Goal: Task Accomplishment & Management: Manage account settings

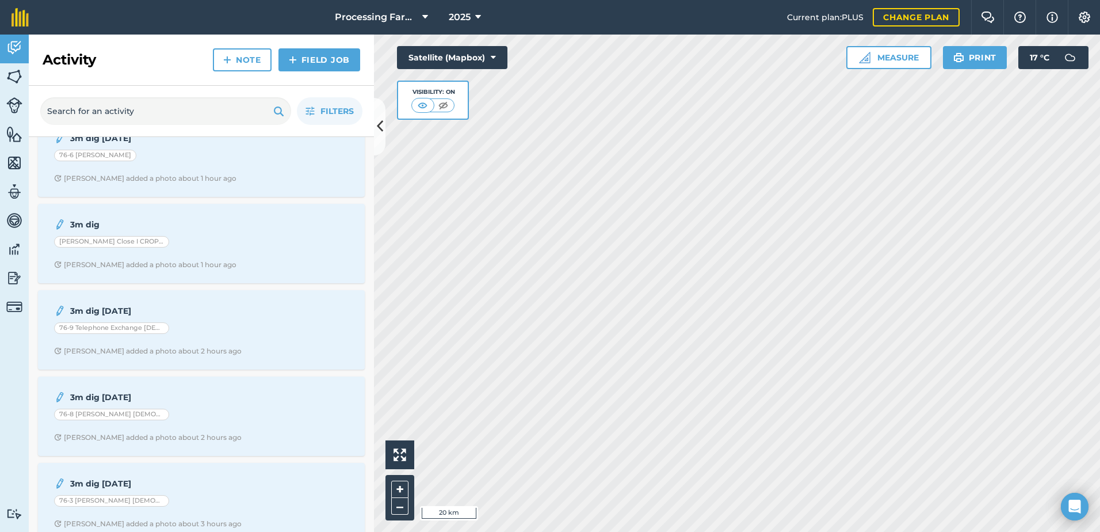
scroll to position [230, 0]
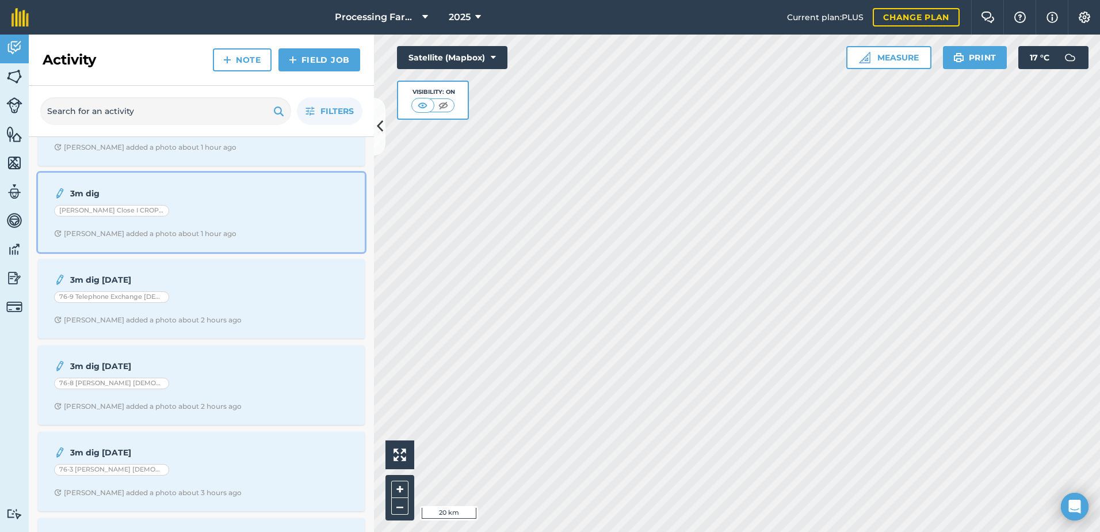
click at [228, 213] on div "[PERSON_NAME] Close I CROP Shelford" at bounding box center [201, 212] width 295 height 15
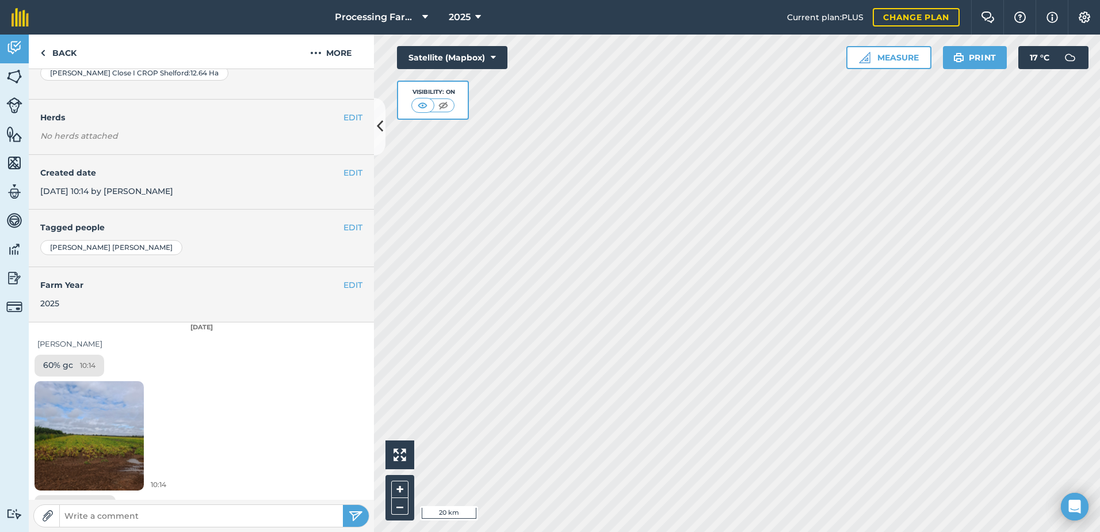
scroll to position [135, 0]
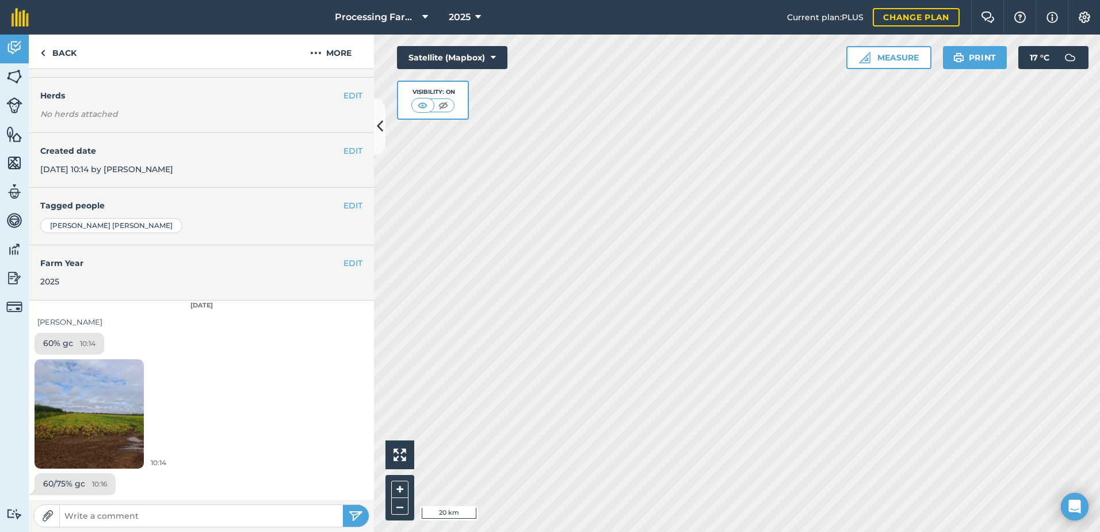
click at [75, 400] on img at bounding box center [89, 414] width 109 height 146
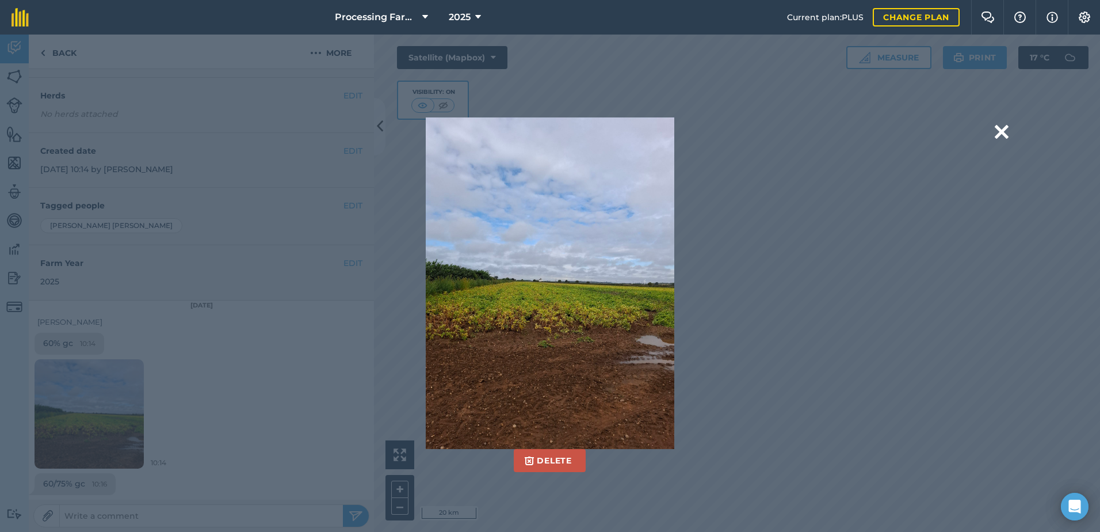
click at [1010, 133] on div "Delete Are you sure you would like to delete this image? [GEOGRAPHIC_DATA]" at bounding box center [550, 283] width 1100 height 497
click at [1004, 133] on button at bounding box center [1002, 131] width 14 height 29
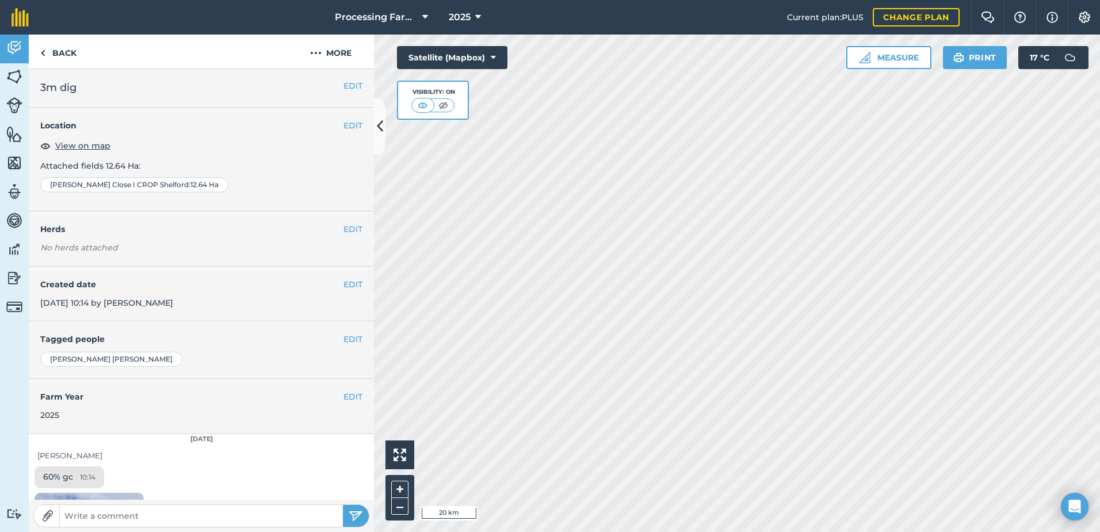
scroll to position [0, 0]
click at [64, 55] on link "Back" at bounding box center [58, 52] width 59 height 34
